Goal: Register for event/course

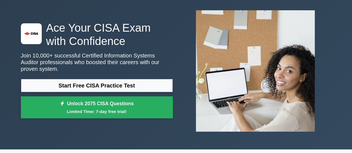
scroll to position [26, 0]
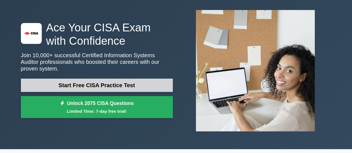
click at [109, 84] on link "Start Free CISA Practice Test" at bounding box center [97, 85] width 152 height 13
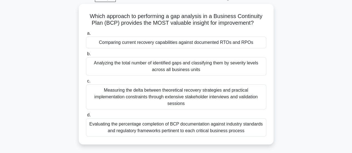
scroll to position [29, 0]
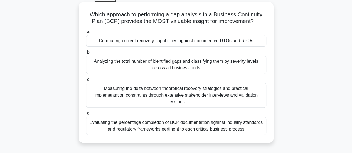
drag, startPoint x: 86, startPoint y: 15, endPoint x: 254, endPoint y: 130, distance: 203.3
click at [254, 130] on div "Which approach to performing a gap analysis in a Business Continuity Plan (BCP)…" at bounding box center [176, 72] width 191 height 136
copy div "Which approach to performing a gap analysis in a Business Continuity Plan (BCP)…"
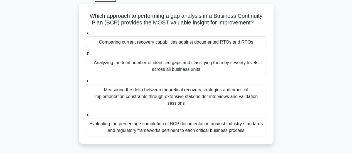
click at [61, 83] on div "Which approach to performing a gap analysis in a Business Continuity Plan (BCP)…" at bounding box center [177, 78] width 318 height 148
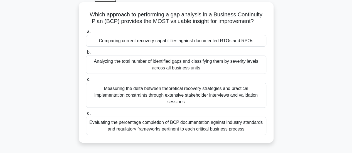
click at [189, 98] on div "Measuring the delta between theoretical recovery strategies and practical imple…" at bounding box center [176, 95] width 180 height 25
click at [86, 82] on input "c. Measuring the delta between theoretical recovery strategies and practical im…" at bounding box center [86, 80] width 0 height 4
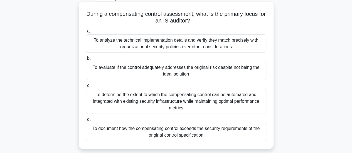
scroll to position [32, 0]
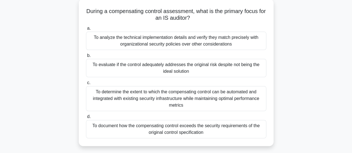
click at [176, 66] on div "To evaluate if the control adequately addresses the original risk despite not b…" at bounding box center [176, 68] width 180 height 18
click at [86, 58] on input "b. To evaluate if the control adequately addresses the original risk despite no…" at bounding box center [86, 56] width 0 height 4
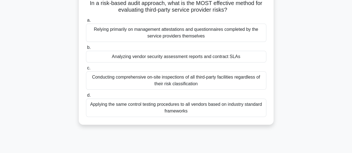
scroll to position [43, 0]
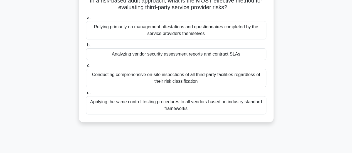
click at [186, 80] on div "Conducting comprehensive on-site inspections of all third-party facilities rega…" at bounding box center [176, 78] width 180 height 18
click at [86, 68] on input "c. Conducting comprehensive on-site inspections of all third-party facilities r…" at bounding box center [86, 66] width 0 height 4
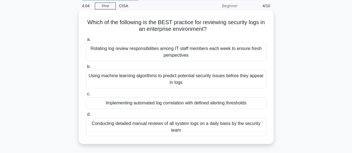
scroll to position [24, 0]
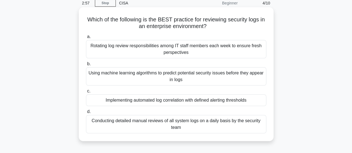
click at [173, 75] on div "Using machine learning algorithms to predict potential security issues before t…" at bounding box center [176, 76] width 180 height 18
click at [86, 66] on input "b. Using machine learning algorithms to predict potential security issues befor…" at bounding box center [86, 64] width 0 height 4
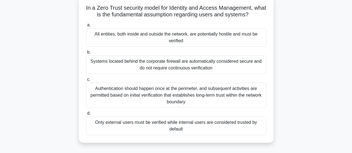
scroll to position [40, 0]
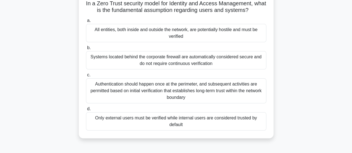
click at [179, 33] on div "All entities, both inside and outside the network, are potentially hostile and …" at bounding box center [176, 33] width 180 height 18
click at [86, 23] on input "a. All entities, both inside and outside the network, are potentially hostile a…" at bounding box center [86, 21] width 0 height 4
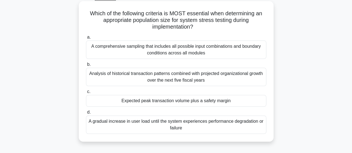
scroll to position [34, 0]
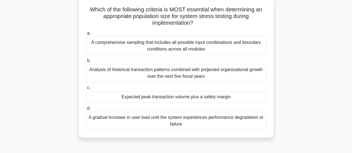
click at [195, 47] on div "A comprehensive sampling that includes all possible input combinations and boun…" at bounding box center [176, 46] width 180 height 18
click at [86, 35] on input "a. A comprehensive sampling that includes all possible input combinations and b…" at bounding box center [86, 34] width 0 height 4
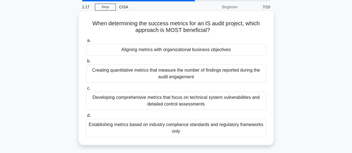
scroll to position [22, 0]
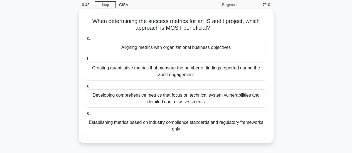
click at [187, 47] on div "Aligning metrics with organizational business objectives" at bounding box center [176, 48] width 180 height 12
click at [86, 40] on input "a. Aligning metrics with organizational business objectives" at bounding box center [86, 39] width 0 height 4
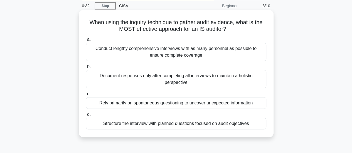
scroll to position [28, 0]
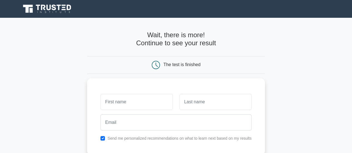
scroll to position [16, 0]
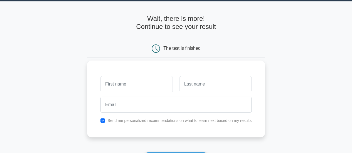
click at [128, 87] on input "text" at bounding box center [137, 84] width 72 height 16
type input "a"
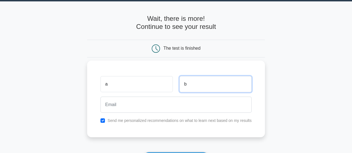
type input "b"
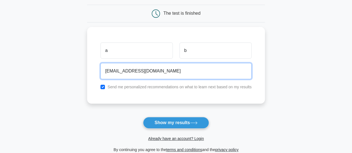
scroll to position [52, 0]
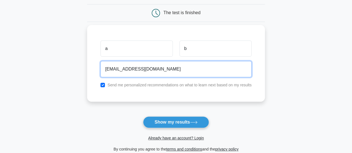
click at [128, 69] on input "crossroads77@gmail.com" at bounding box center [176, 69] width 151 height 16
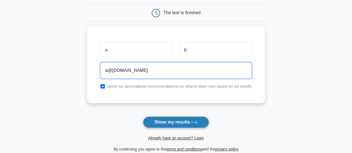
type input "a@a.com"
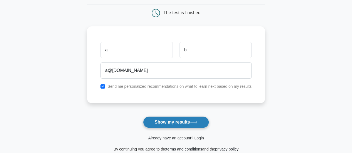
click at [189, 122] on button "Show my results" at bounding box center [176, 123] width 66 height 12
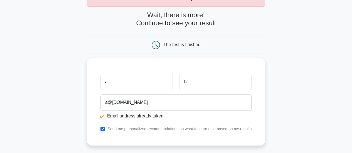
scroll to position [52, 0]
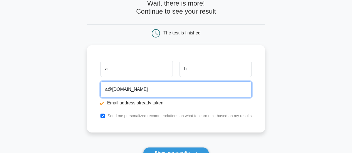
click at [114, 90] on input "a@[DOMAIN_NAME]" at bounding box center [176, 90] width 151 height 16
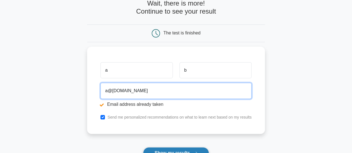
type input "a@[DOMAIN_NAME]"
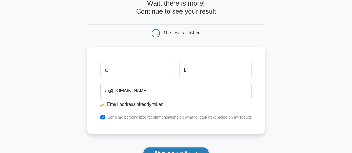
click at [182, 152] on button "Show my results" at bounding box center [176, 154] width 66 height 12
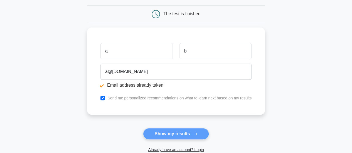
scroll to position [74, 0]
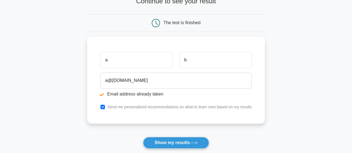
scroll to position [66, 0]
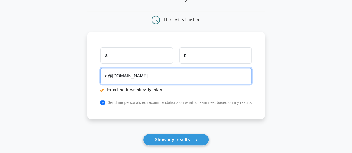
click at [116, 74] on input "a@[DOMAIN_NAME]" at bounding box center [176, 76] width 151 height 16
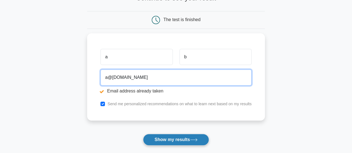
type input "a@[DOMAIN_NAME]"
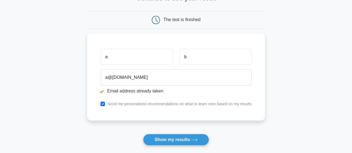
drag, startPoint x: 182, startPoint y: 137, endPoint x: 84, endPoint y: 100, distance: 105.2
click at [84, 100] on main "Email address already taken Wait, there is more! Continue to see your result Th…" at bounding box center [176, 68] width 352 height 232
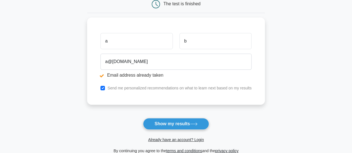
scroll to position [82, 0]
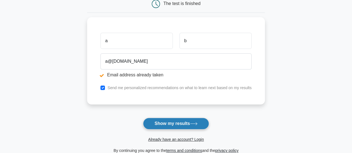
click at [175, 125] on button "Show my results" at bounding box center [176, 124] width 66 height 12
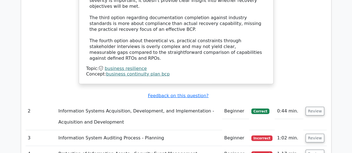
scroll to position [779, 0]
click at [312, 107] on button "Review" at bounding box center [315, 111] width 19 height 9
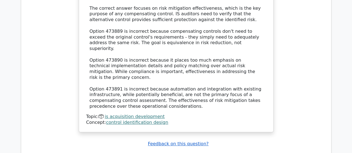
scroll to position [1095, 0]
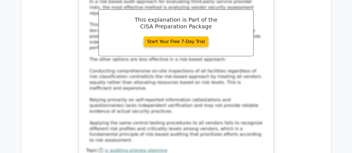
scroll to position [1401, 0]
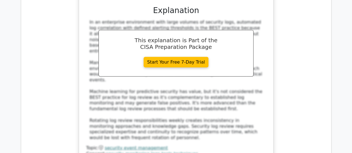
scroll to position [1722, 0]
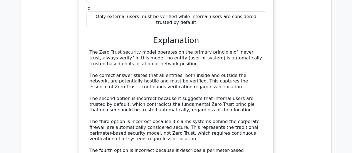
scroll to position [2040, 0]
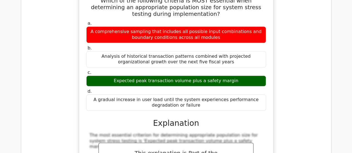
scroll to position [2299, 0]
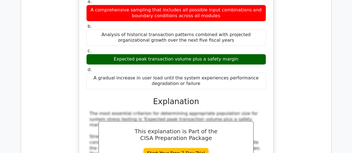
scroll to position [2312, 0]
